Goal: Task Accomplishment & Management: Manage account settings

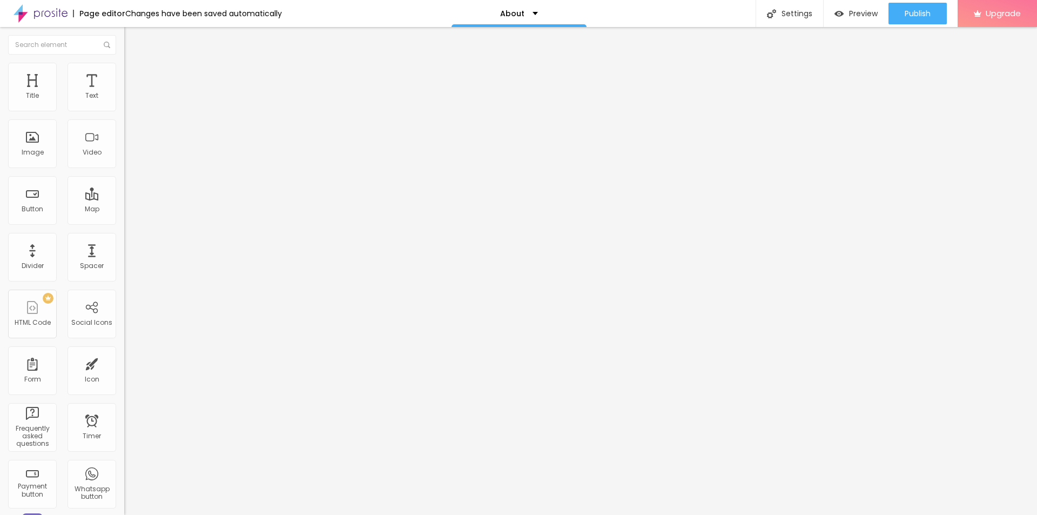
click at [124, 93] on span "Change image" at bounding box center [153, 88] width 58 height 9
click at [781, 12] on div "Settings" at bounding box center [790, 13] width 68 height 27
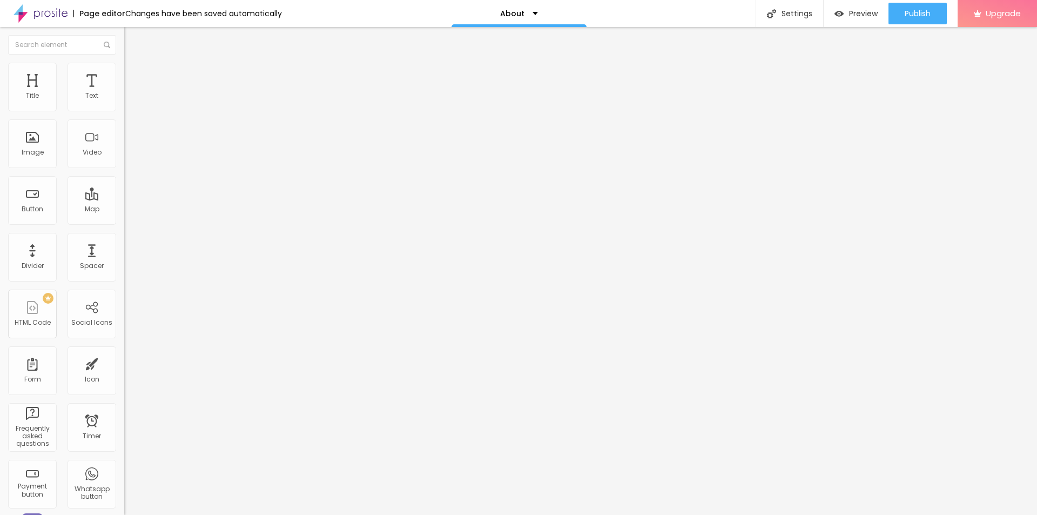
drag, startPoint x: 465, startPoint y: 141, endPoint x: 410, endPoint y: 139, distance: 54.6
paste input "GloKore Red Light Mask Reviews 2025 Is This LED Face Mask Worth The Investment?"
type input "GloKore Red Light Mask Reviews 2025 Is This LED Face Mask Worth The Investment?"
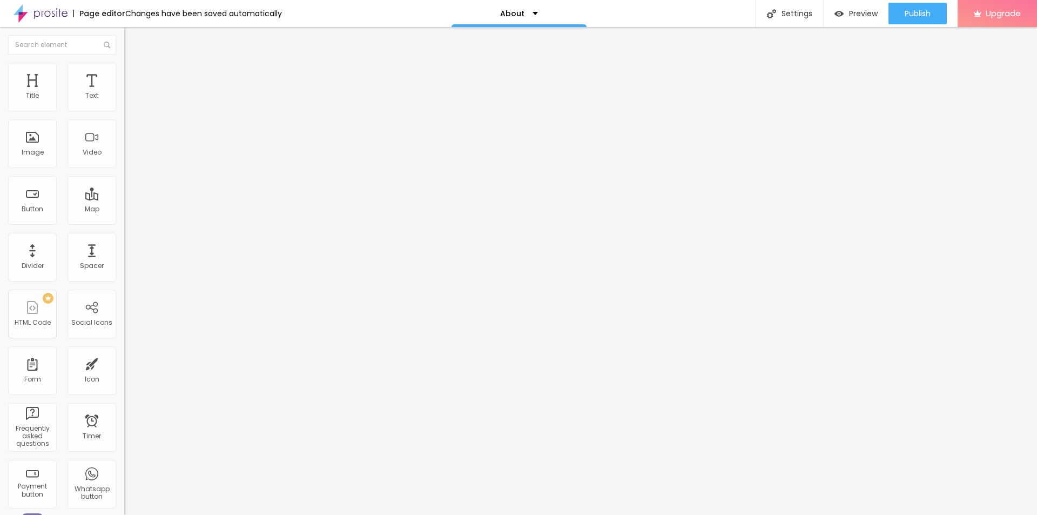
scroll to position [0, 0]
drag, startPoint x: 516, startPoint y: 251, endPoint x: 379, endPoint y: 240, distance: 137.6
paste input "GloKore Red Light Mask Reviews 2025 Is This LED Face Mask Worth The Investment?"
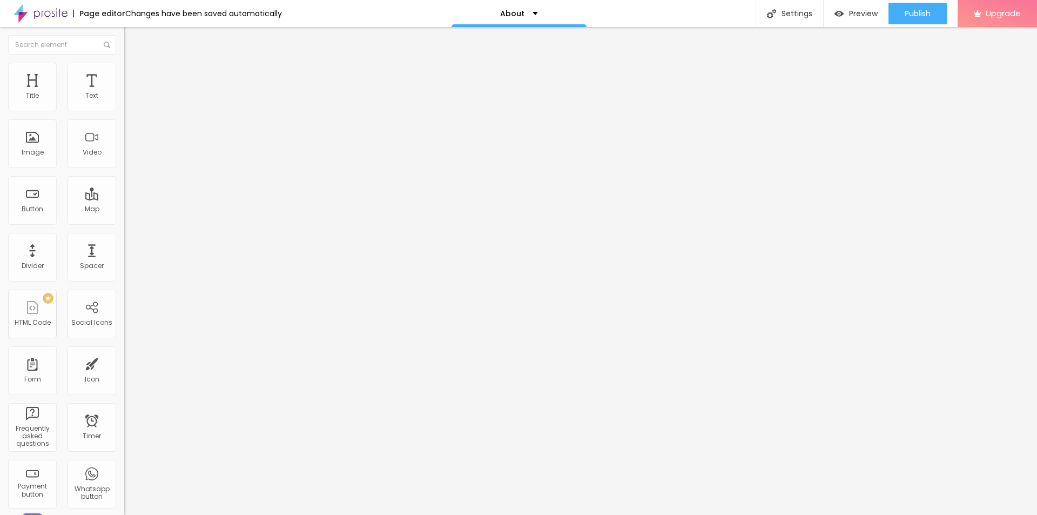
scroll to position [0, 26]
type input "GloKore Red Light Mask Reviews 2025 Is This LED Face Mask Worth The Investment?"
drag, startPoint x: 407, startPoint y: 300, endPoint x: 395, endPoint y: 302, distance: 12.0
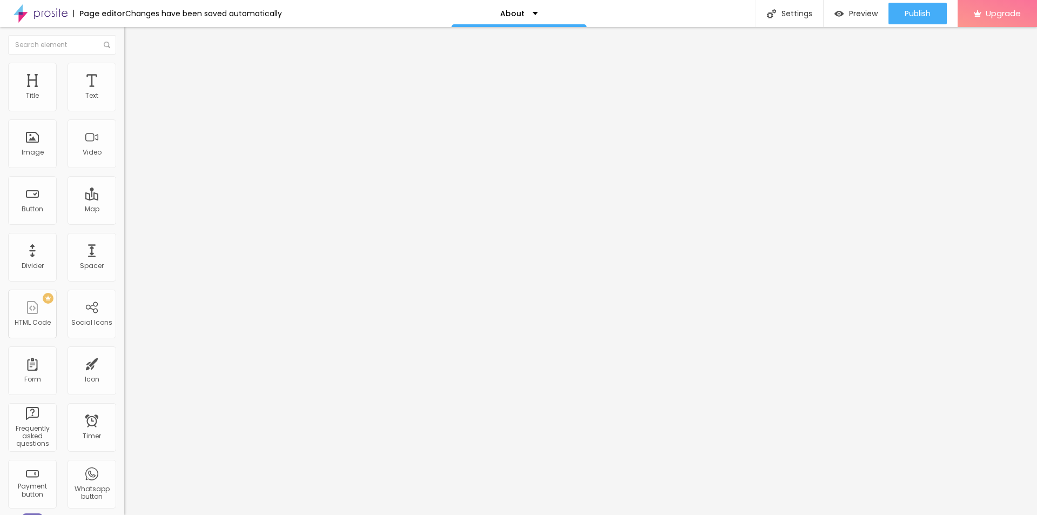
scroll to position [8, 0]
click at [134, 74] on span "Advanced" at bounding box center [151, 69] width 35 height 9
click at [124, 62] on img at bounding box center [129, 57] width 10 height 10
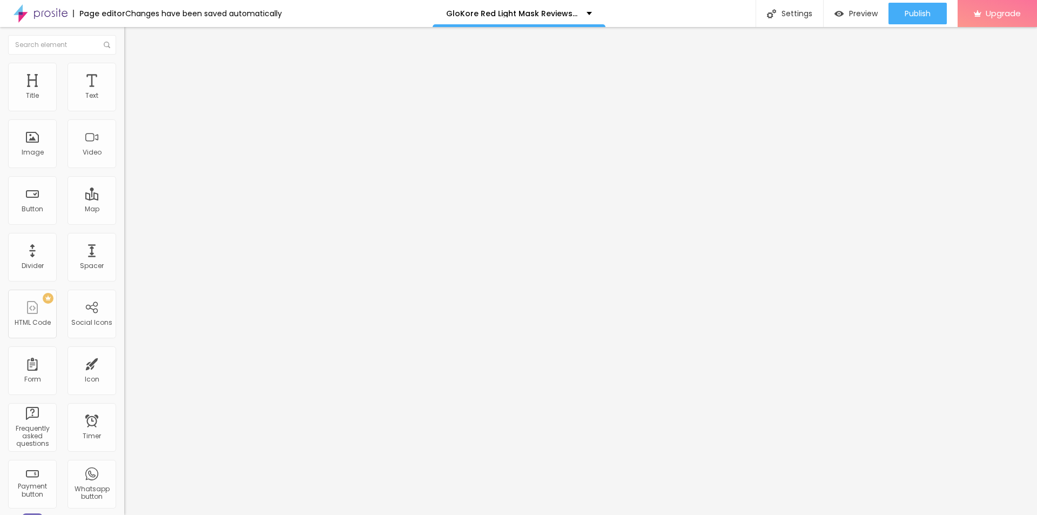
click at [132, 39] on div "Edit Text" at bounding box center [156, 39] width 49 height 9
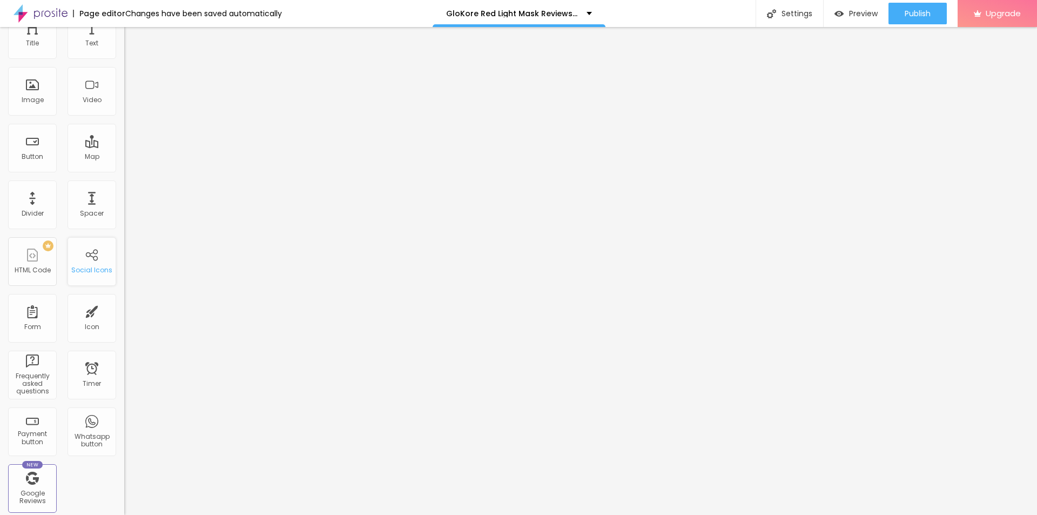
scroll to position [0, 0]
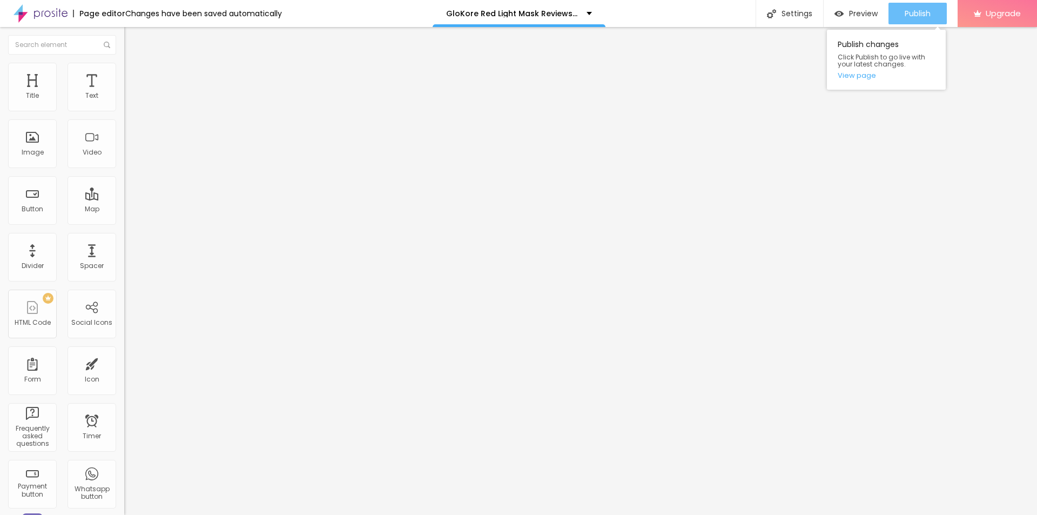
click at [907, 20] on div "Publish" at bounding box center [918, 14] width 26 height 22
click at [846, 14] on div "Preview" at bounding box center [856, 13] width 43 height 9
